Goal: Task Accomplishment & Management: Manage account settings

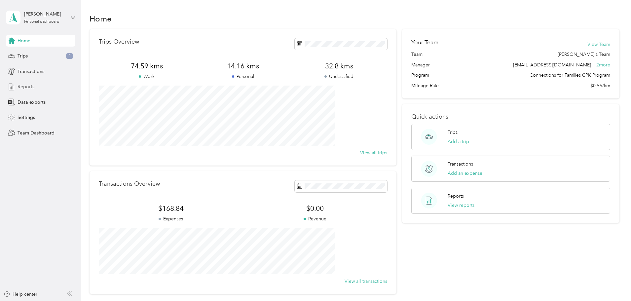
click at [32, 86] on span "Reports" at bounding box center [26, 86] width 17 height 7
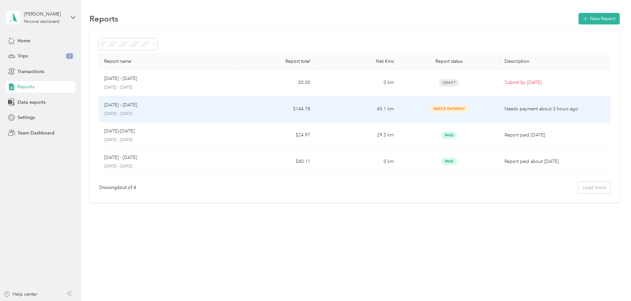
click at [164, 109] on div "[DATE] - [DATE] [DATE] - [DATE]" at bounding box center [165, 109] width 123 height 16
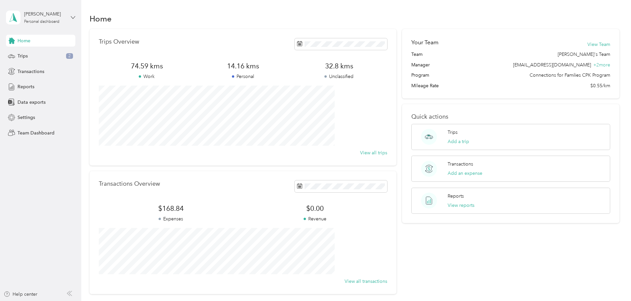
click at [74, 18] on icon at bounding box center [73, 17] width 4 height 2
click at [35, 53] on div "Team dashboard" at bounding box center [29, 54] width 35 height 7
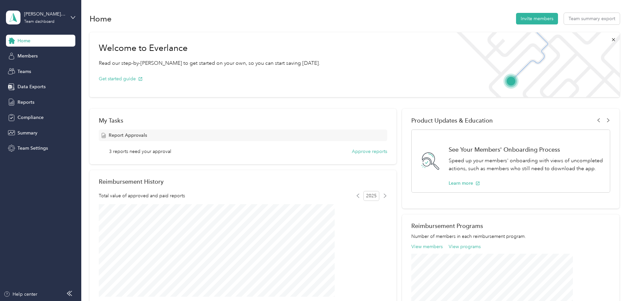
scroll to position [66, 0]
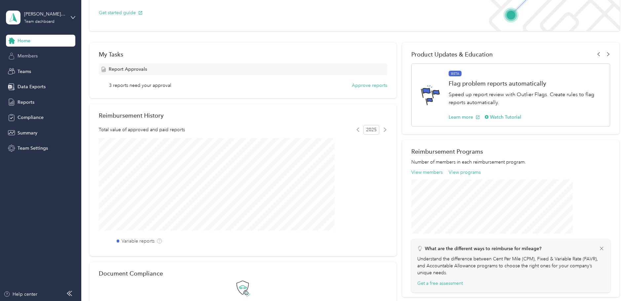
click at [27, 55] on span "Members" at bounding box center [28, 56] width 20 height 7
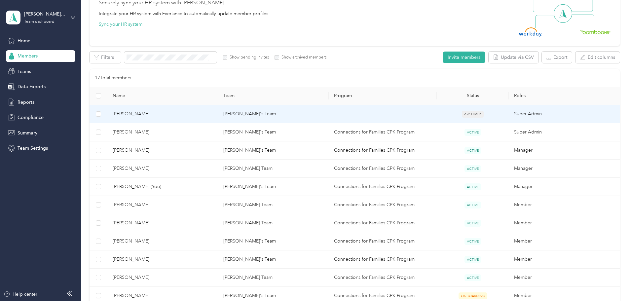
scroll to position [66, 0]
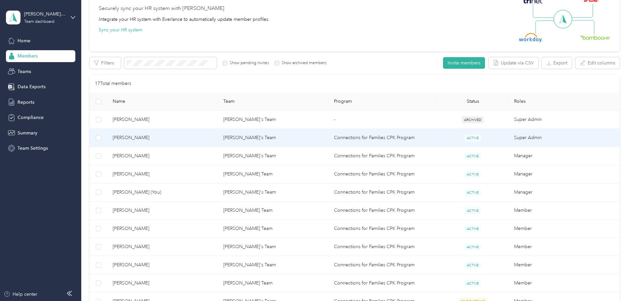
click at [168, 137] on span "[PERSON_NAME]" at bounding box center [163, 137] width 100 height 7
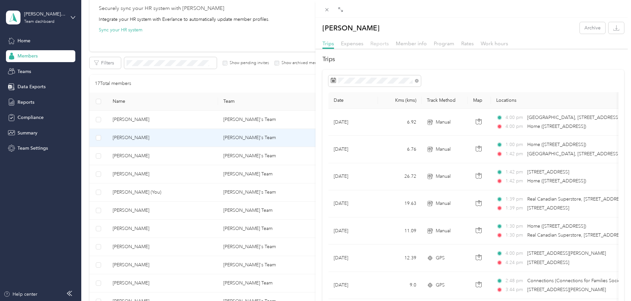
click at [380, 42] on span "Reports" at bounding box center [379, 43] width 18 height 6
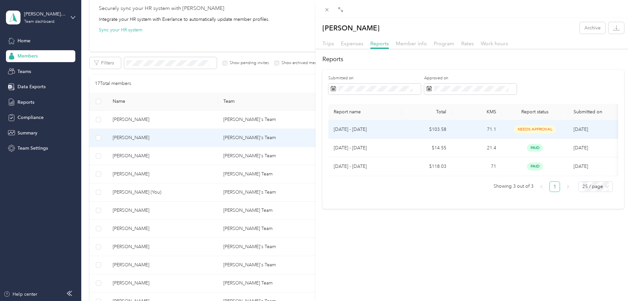
click at [365, 128] on p "Aug 1 - 31, 2025" at bounding box center [365, 129] width 63 height 7
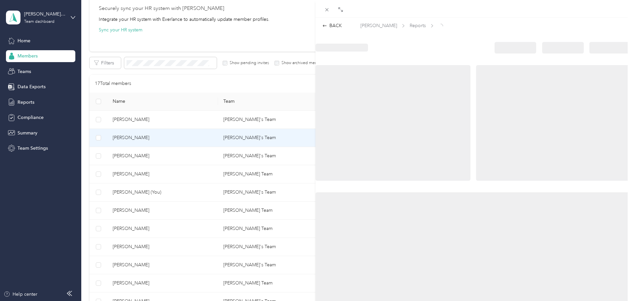
click at [365, 128] on div at bounding box center [392, 123] width 155 height 116
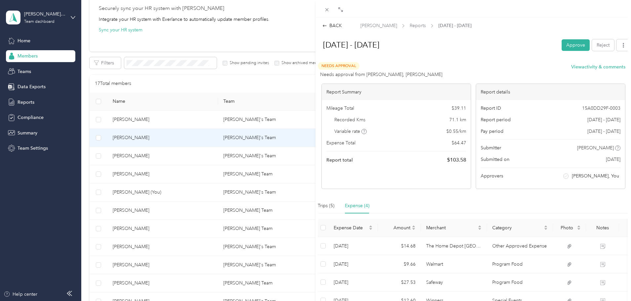
click at [563, 199] on div "Trips (5) Expense (4)" at bounding box center [473, 205] width 311 height 15
click at [360, 205] on div "Expense (4)" at bounding box center [357, 205] width 24 height 7
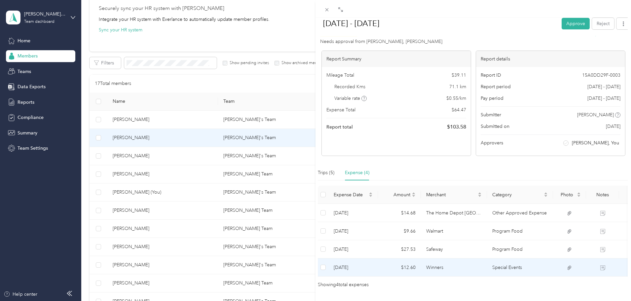
click at [482, 270] on td "Winners" at bounding box center [454, 267] width 66 height 18
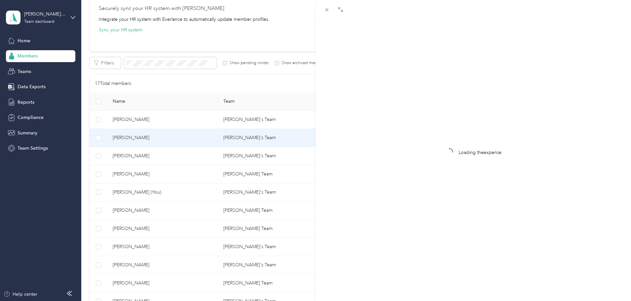
scroll to position [10, 0]
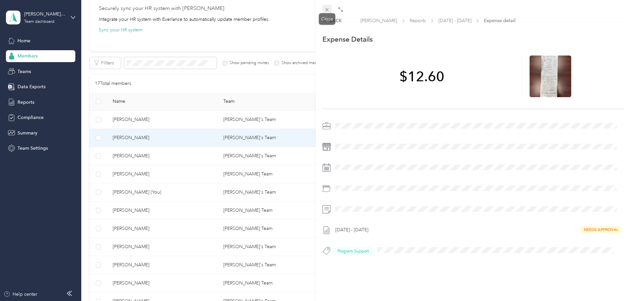
click at [328, 7] on icon at bounding box center [327, 10] width 6 height 6
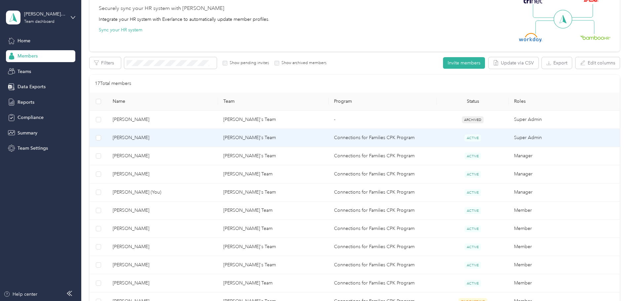
click at [169, 138] on span "Deb Jarrett" at bounding box center [163, 137] width 100 height 7
click at [169, 301] on div "Drag to resize Click to close Deb Jarrett Archive Trips Expenses Reports Member…" at bounding box center [314, 301] width 628 height 0
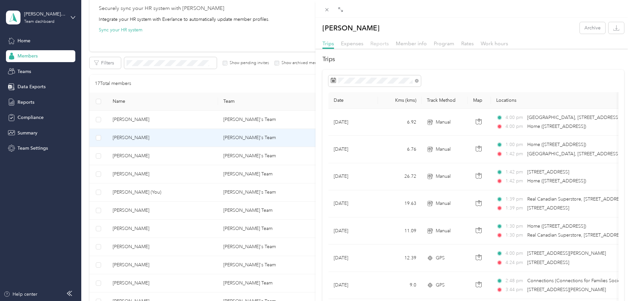
click at [379, 44] on span "Reports" at bounding box center [379, 43] width 18 height 6
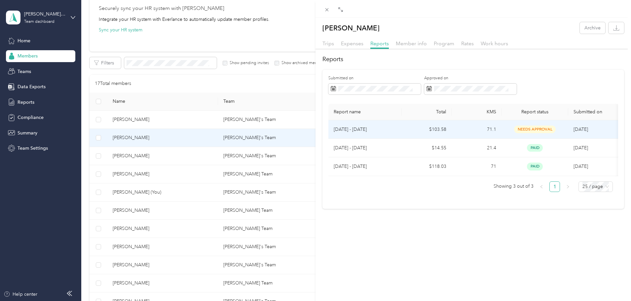
click at [361, 129] on p "Aug 1 - 31, 2025" at bounding box center [365, 129] width 63 height 7
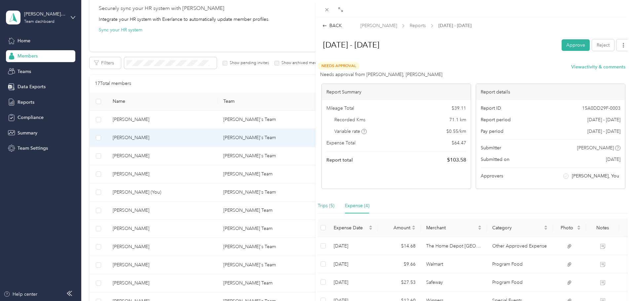
click at [326, 207] on div "Trips (5)" at bounding box center [326, 205] width 17 height 7
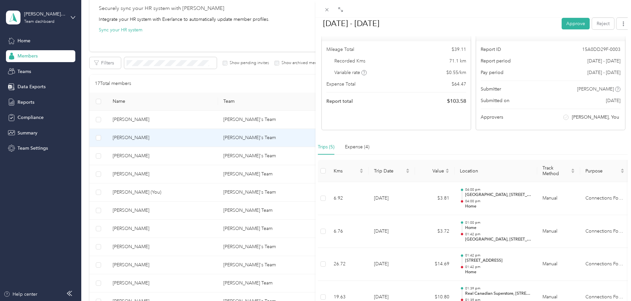
scroll to position [99, 0]
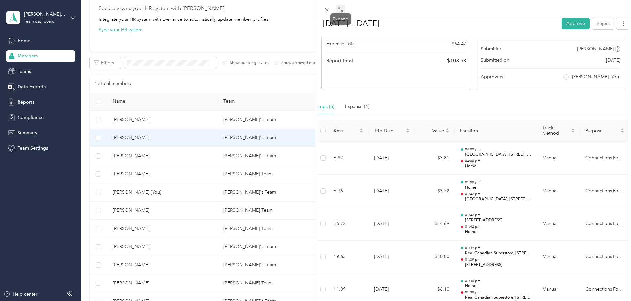
click at [341, 8] on icon at bounding box center [340, 9] width 5 height 5
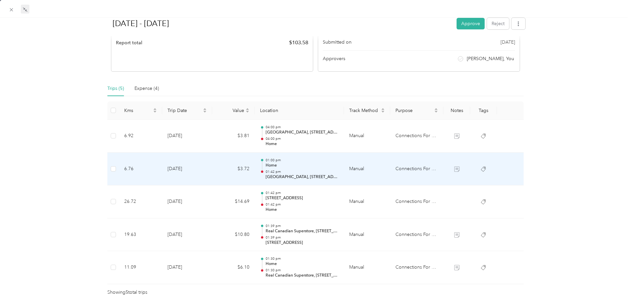
scroll to position [132, 0]
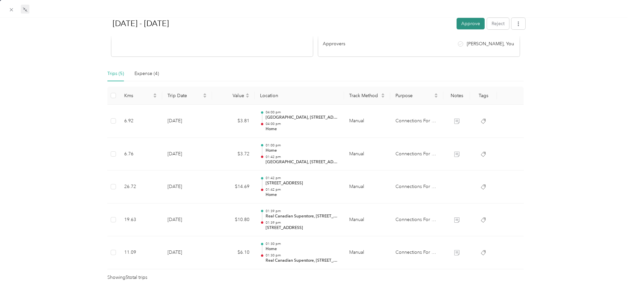
click at [469, 20] on button "Approve" at bounding box center [471, 24] width 28 height 12
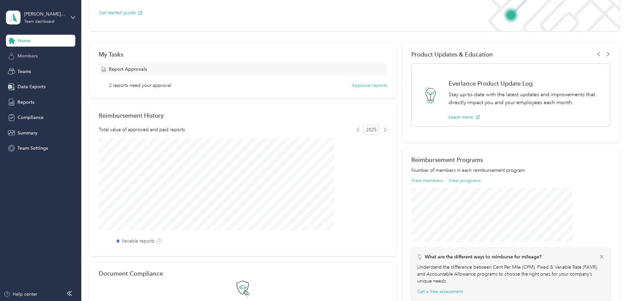
click at [31, 55] on span "Members" at bounding box center [28, 56] width 20 height 7
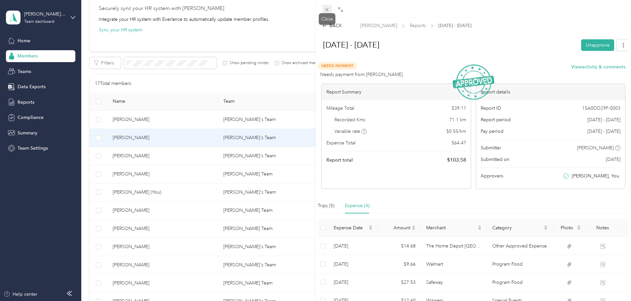
click at [325, 9] on icon at bounding box center [327, 10] width 6 height 6
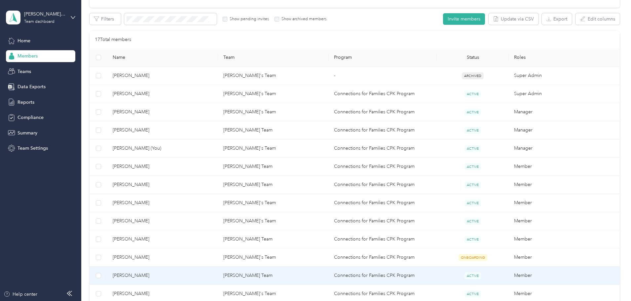
scroll to position [82, 0]
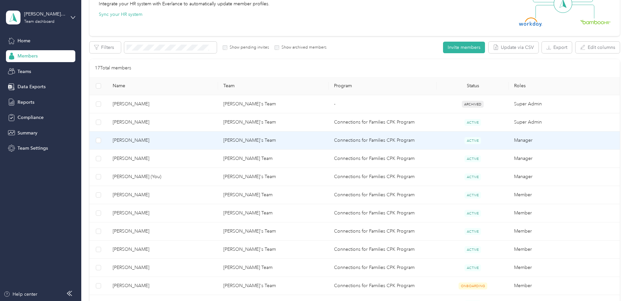
click at [255, 141] on td "Carrie's Team" at bounding box center [273, 140] width 111 height 18
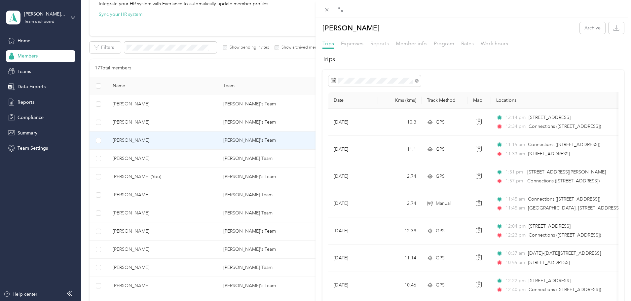
click at [380, 42] on span "Reports" at bounding box center [379, 43] width 18 height 6
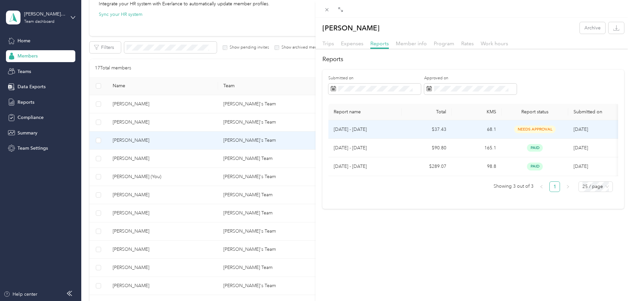
click at [399, 129] on td "Aug 1 - 31, 2025" at bounding box center [364, 129] width 73 height 18
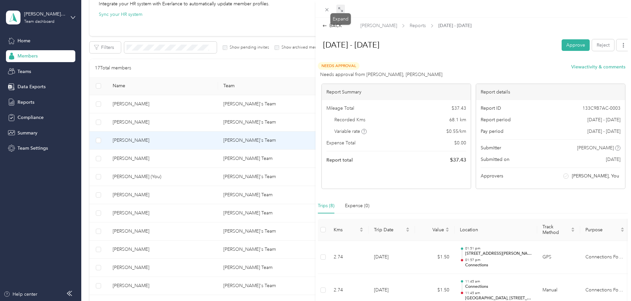
click at [339, 9] on icon at bounding box center [339, 8] width 2 height 2
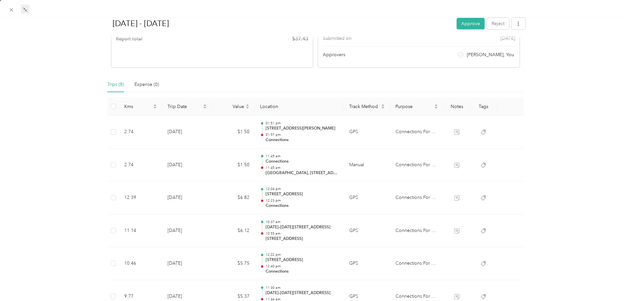
scroll to position [124, 0]
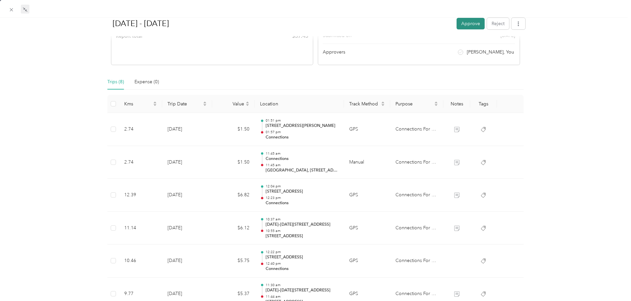
click at [463, 23] on button "Approve" at bounding box center [471, 24] width 28 height 12
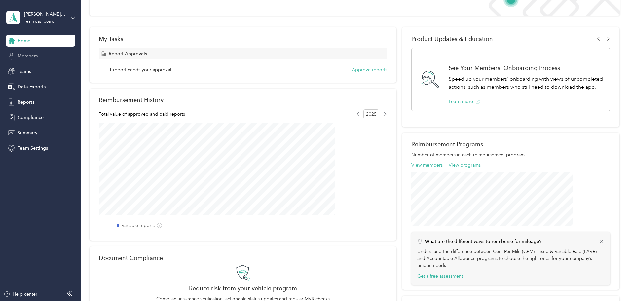
click at [29, 55] on span "Members" at bounding box center [28, 56] width 20 height 7
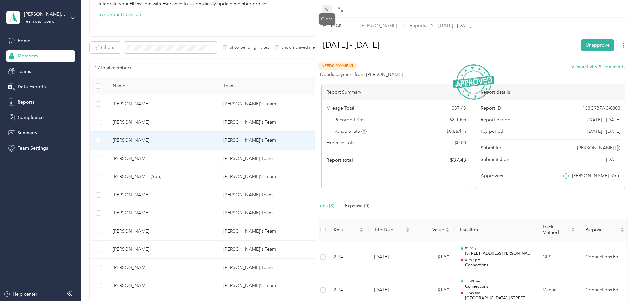
click at [329, 8] on icon at bounding box center [327, 10] width 6 height 6
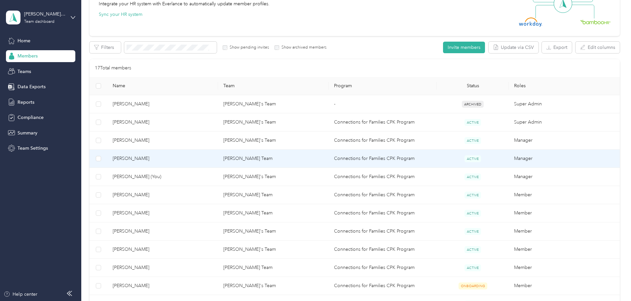
click at [255, 157] on td "Tracy's Team" at bounding box center [273, 159] width 111 height 18
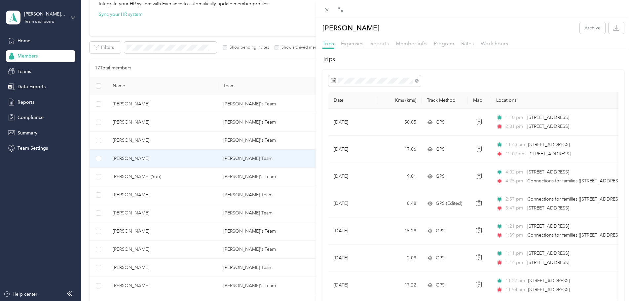
click at [383, 44] on span "Reports" at bounding box center [379, 43] width 18 height 6
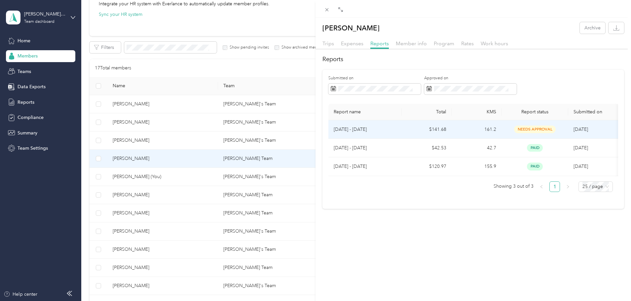
click at [360, 129] on p "Aug 1 - 31, 2025" at bounding box center [365, 129] width 63 height 7
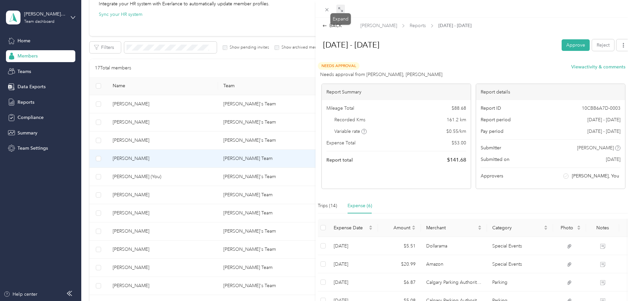
click at [339, 8] on icon at bounding box center [340, 9] width 5 height 5
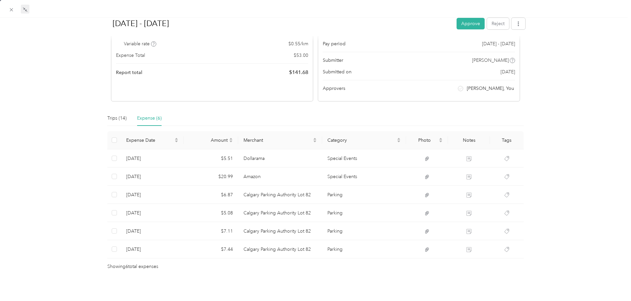
scroll to position [99, 0]
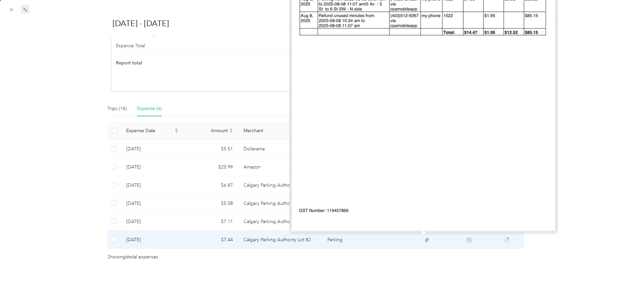
click at [424, 240] on icon at bounding box center [427, 240] width 6 height 6
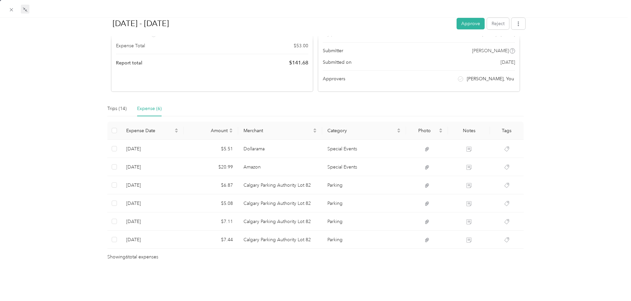
scroll to position [102, 0]
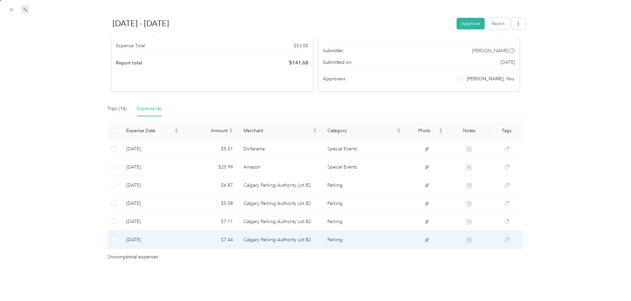
click at [426, 237] on icon at bounding box center [427, 240] width 6 height 6
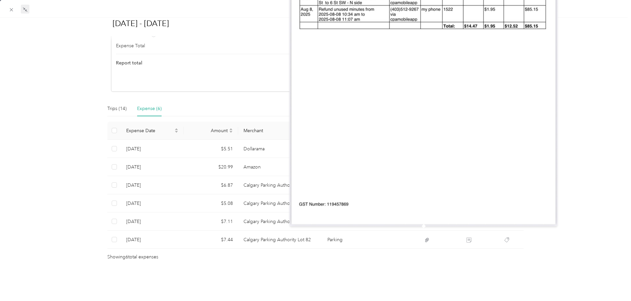
click at [587, 231] on div "BACK Tracy Collyer Reports Aug 1 - 31, 2025 Aug 1 - 31, 2025 Approve Reject Nee…" at bounding box center [315, 104] width 631 height 359
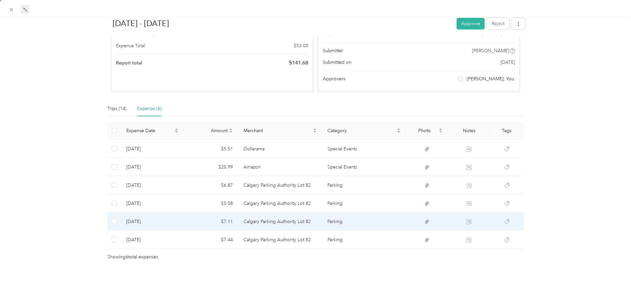
click at [424, 219] on icon at bounding box center [427, 222] width 6 height 6
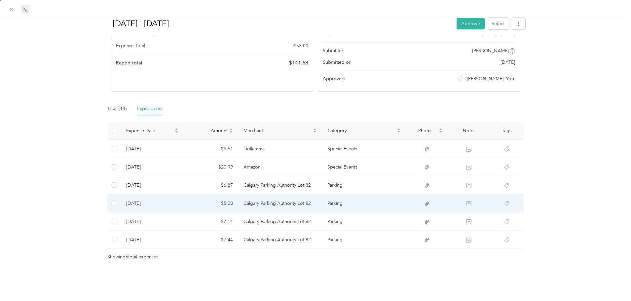
click at [425, 202] on icon at bounding box center [427, 204] width 4 height 4
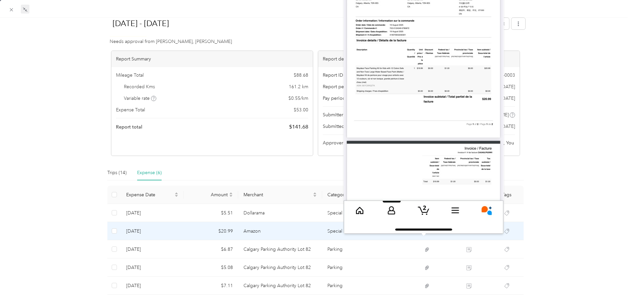
scroll to position [0, 0]
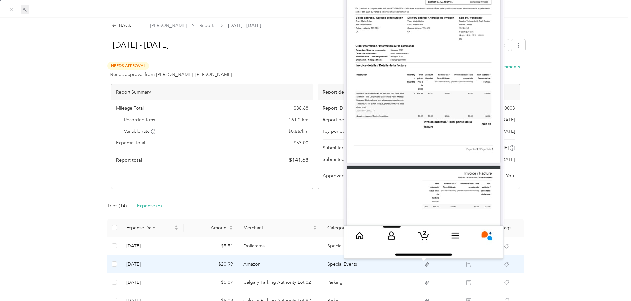
click at [391, 148] on img at bounding box center [424, 85] width 160 height 347
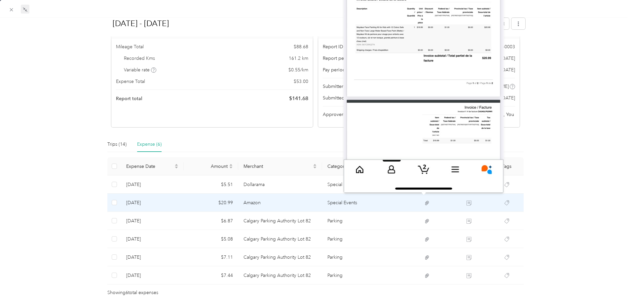
scroll to position [66, 0]
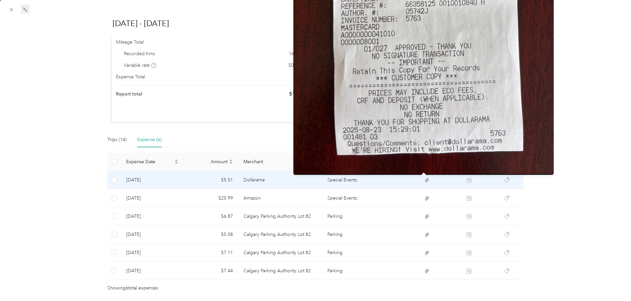
click at [424, 179] on icon at bounding box center [427, 180] width 6 height 6
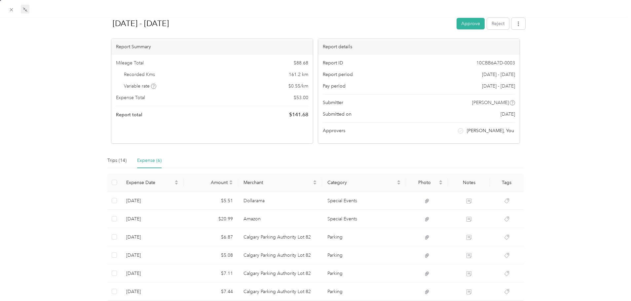
scroll to position [33, 0]
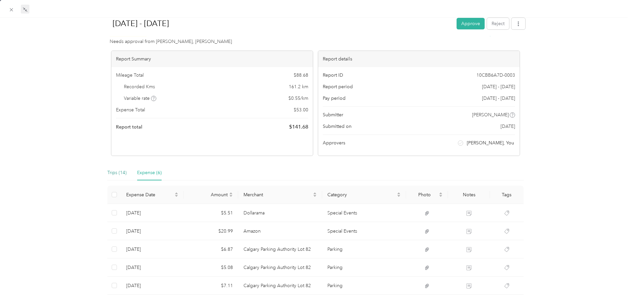
click at [118, 172] on div "Trips (14)" at bounding box center [116, 172] width 19 height 7
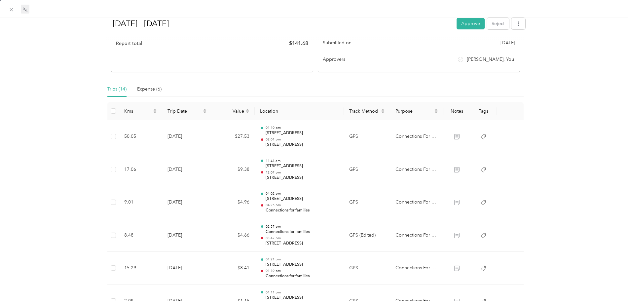
scroll to position [57, 0]
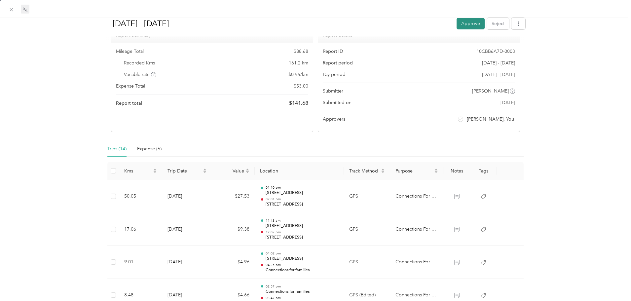
click at [464, 21] on button "Approve" at bounding box center [471, 24] width 28 height 12
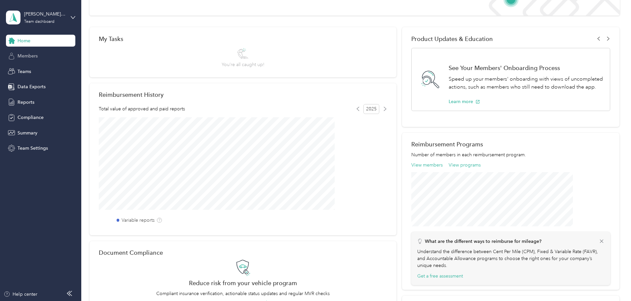
click at [32, 57] on span "Members" at bounding box center [28, 56] width 20 height 7
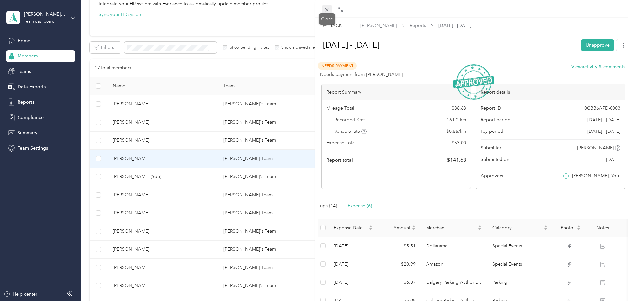
click at [325, 8] on icon at bounding box center [327, 10] width 6 height 6
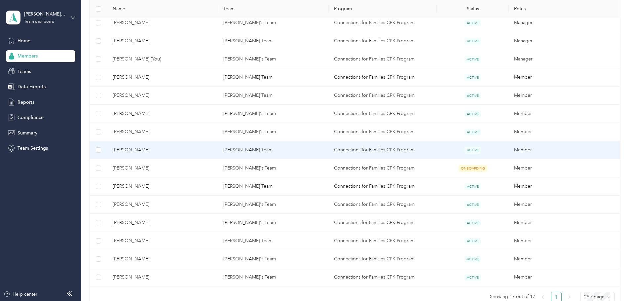
scroll to position [214, 0]
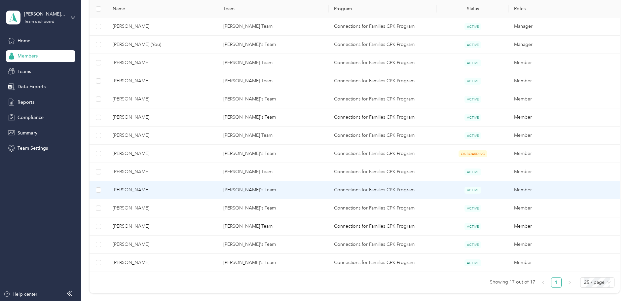
click at [260, 189] on td "Carrie's Team" at bounding box center [273, 190] width 111 height 18
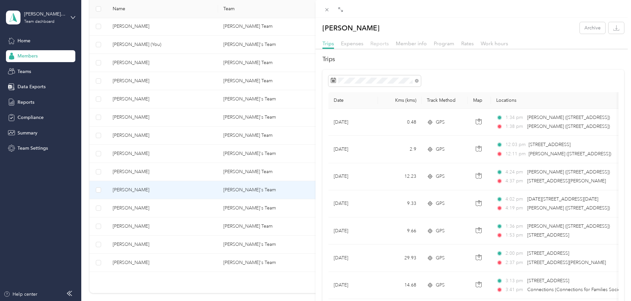
click at [379, 44] on span "Reports" at bounding box center [379, 43] width 18 height 6
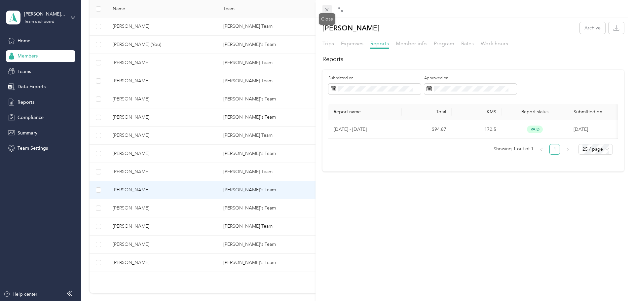
click at [328, 9] on icon at bounding box center [326, 9] width 3 height 3
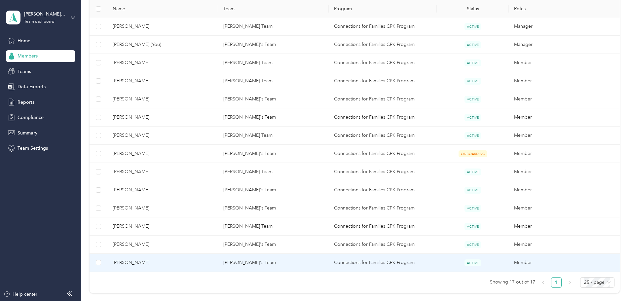
click at [179, 260] on span "Jacqueline Minshull" at bounding box center [163, 262] width 100 height 7
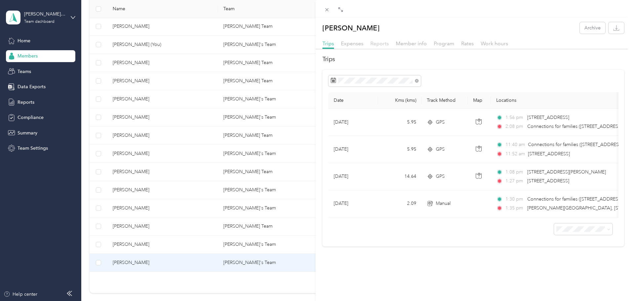
click at [375, 41] on span "Reports" at bounding box center [379, 43] width 18 height 6
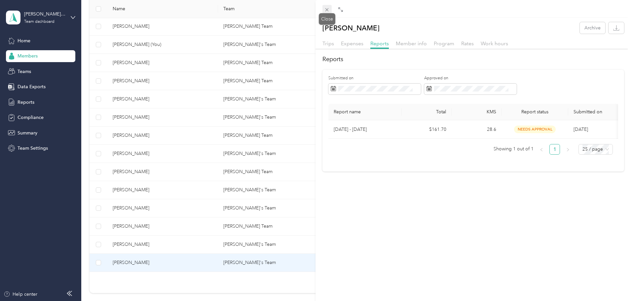
click at [327, 7] on icon at bounding box center [327, 10] width 6 height 6
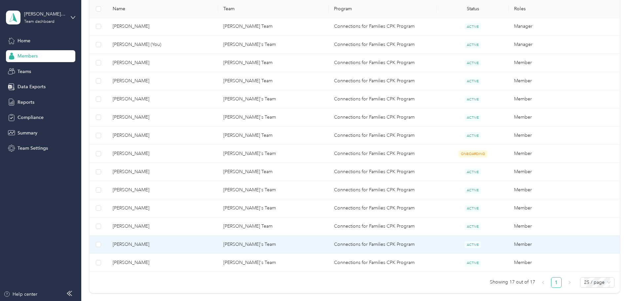
click at [175, 242] on span "Jennifer Byers" at bounding box center [163, 244] width 100 height 7
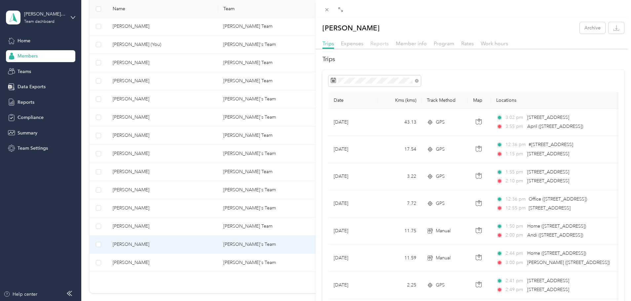
click at [383, 43] on span "Reports" at bounding box center [379, 43] width 18 height 6
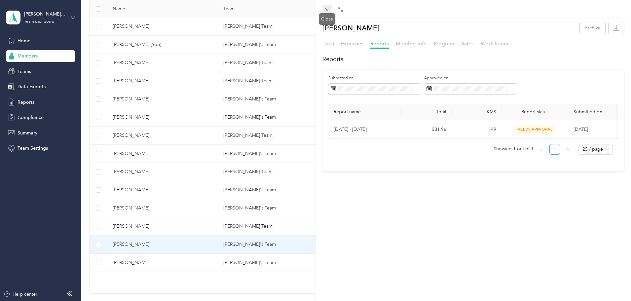
click at [327, 9] on icon at bounding box center [327, 10] width 6 height 6
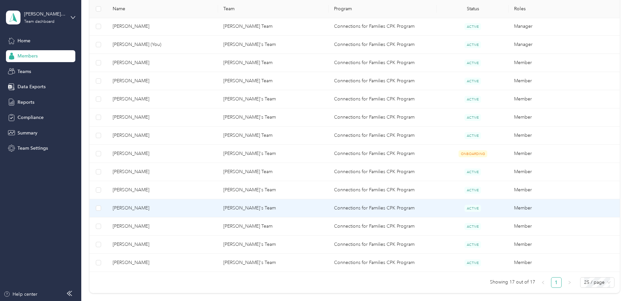
click at [184, 206] on span "Mercedes Lee" at bounding box center [163, 207] width 100 height 7
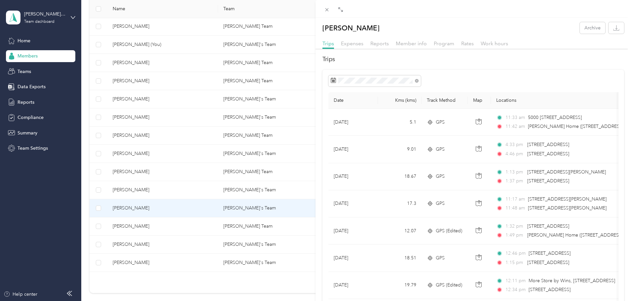
click at [383, 47] on div "Reports" at bounding box center [379, 44] width 18 height 8
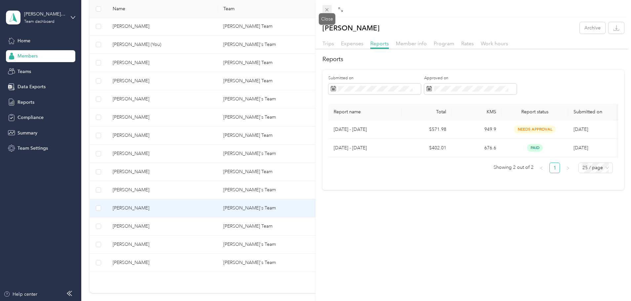
click at [330, 10] on span at bounding box center [326, 9] width 9 height 9
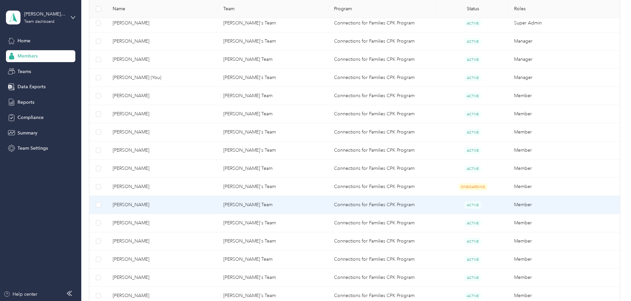
scroll to position [148, 0]
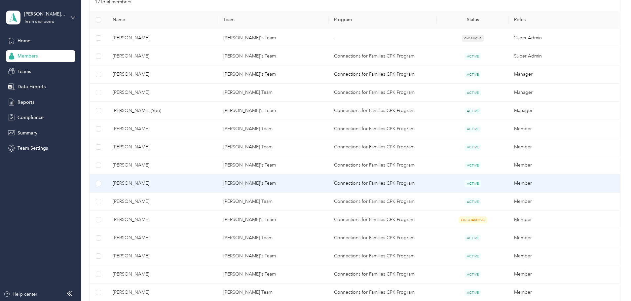
click at [173, 180] on span "Monica Ryan" at bounding box center [163, 183] width 100 height 7
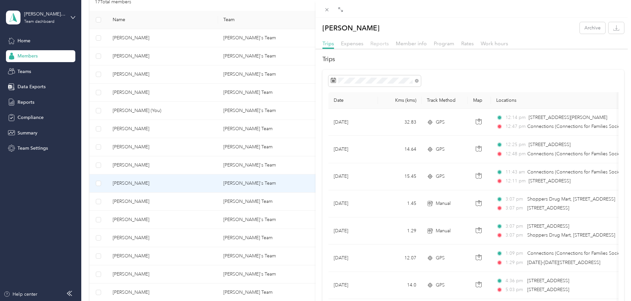
click at [378, 42] on span "Reports" at bounding box center [379, 43] width 18 height 6
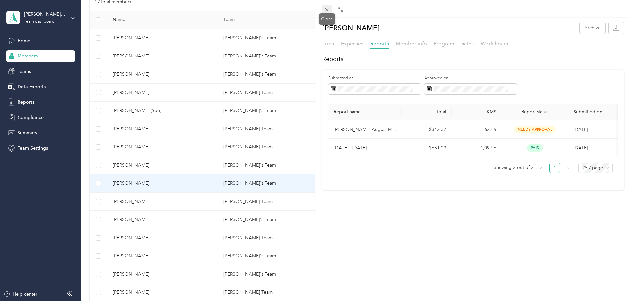
click at [327, 11] on icon at bounding box center [327, 10] width 6 height 6
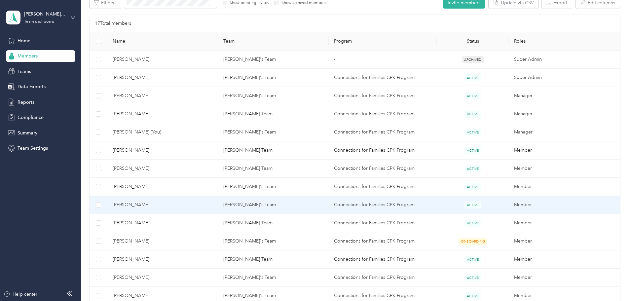
scroll to position [115, 0]
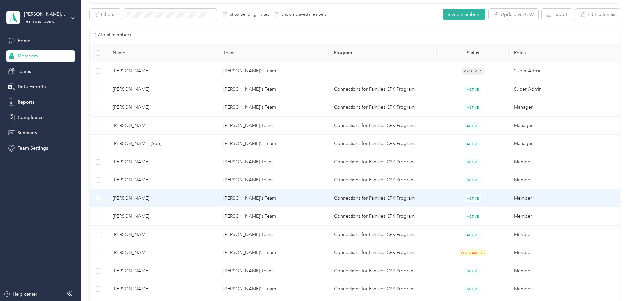
click at [174, 198] on span "Jaida Northey" at bounding box center [163, 198] width 100 height 7
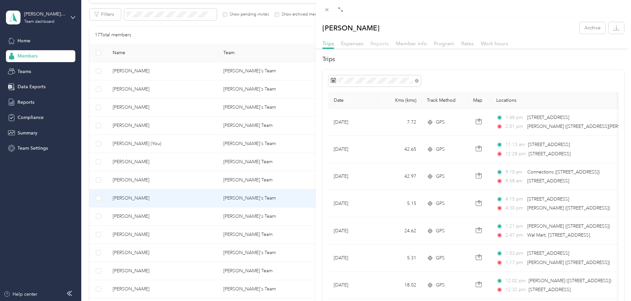
click at [380, 42] on span "Reports" at bounding box center [379, 43] width 18 height 6
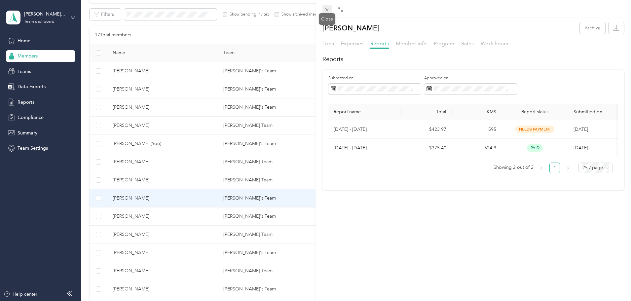
click at [328, 10] on icon at bounding box center [327, 10] width 6 height 6
